Goal: Find specific page/section: Find specific page/section

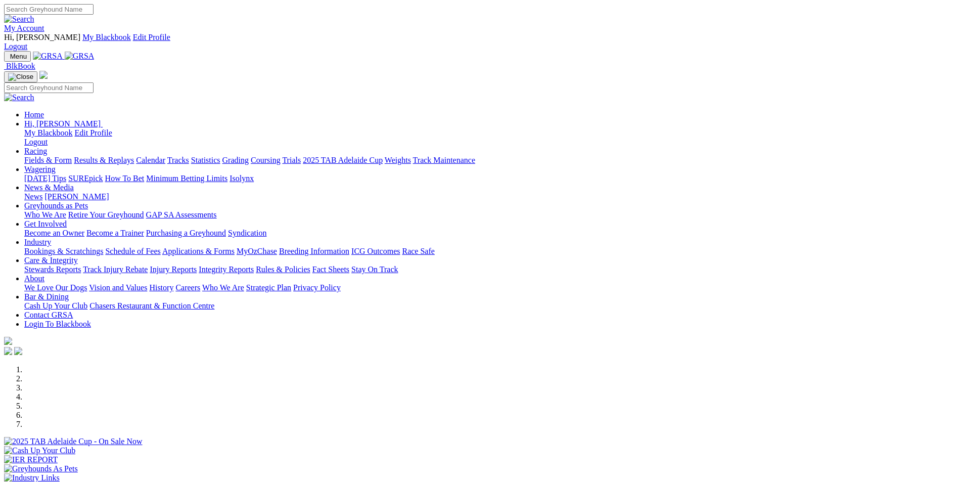
scroll to position [253, 0]
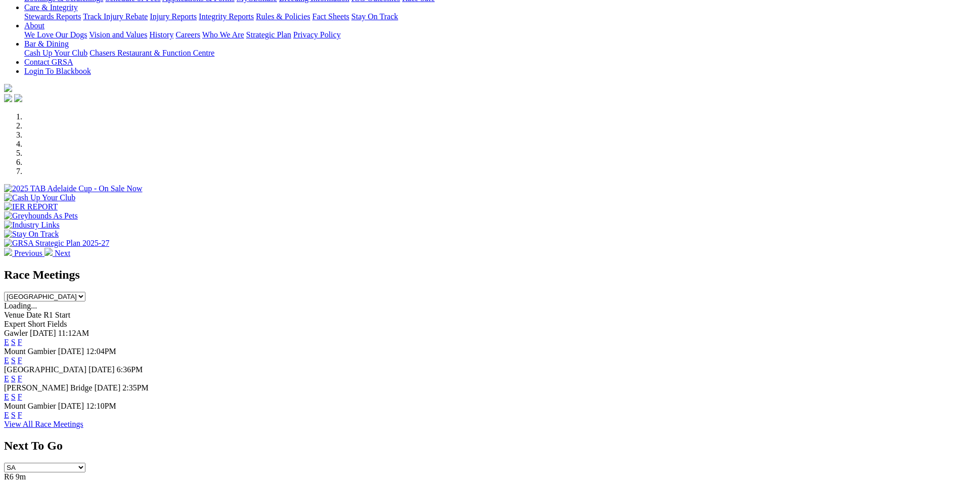
click at [22, 392] on link "F" at bounding box center [20, 396] width 5 height 9
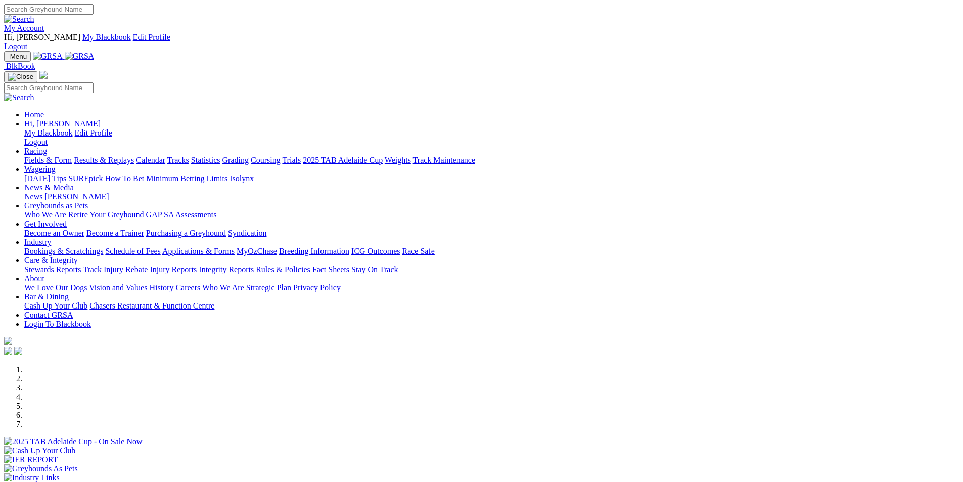
scroll to position [253, 0]
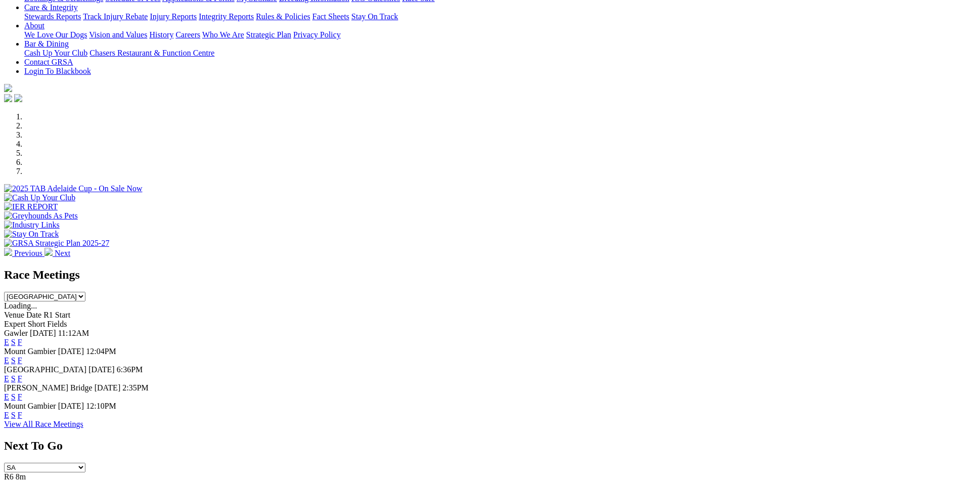
click at [22, 338] on link "F" at bounding box center [20, 342] width 5 height 9
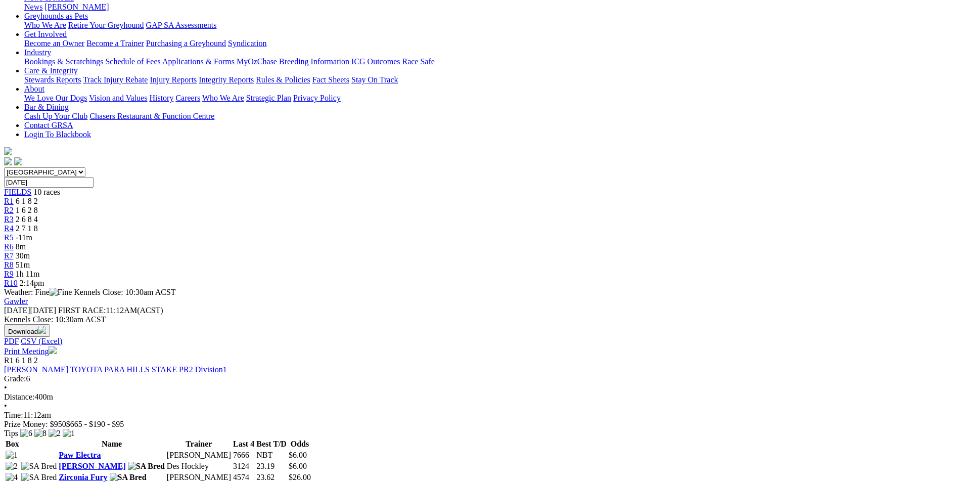
scroll to position [51, 0]
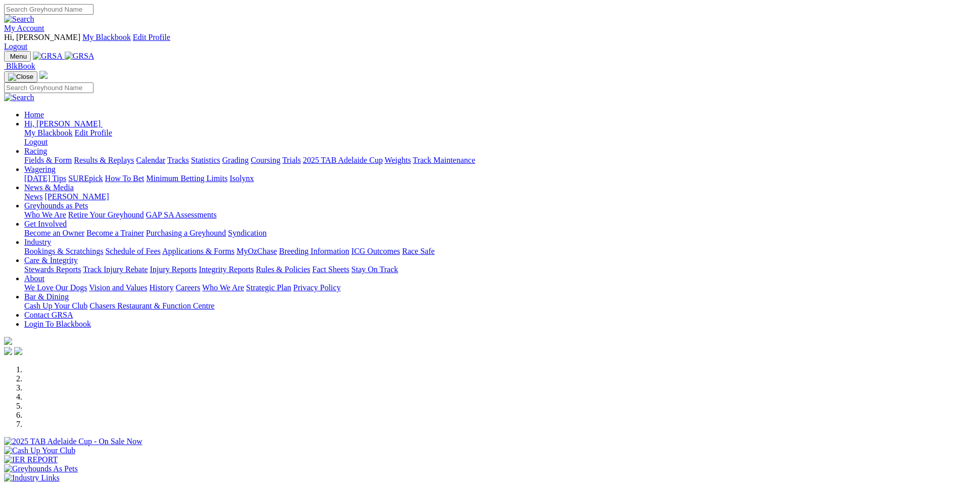
scroll to position [253, 0]
